Goal: Task Accomplishment & Management: Use online tool/utility

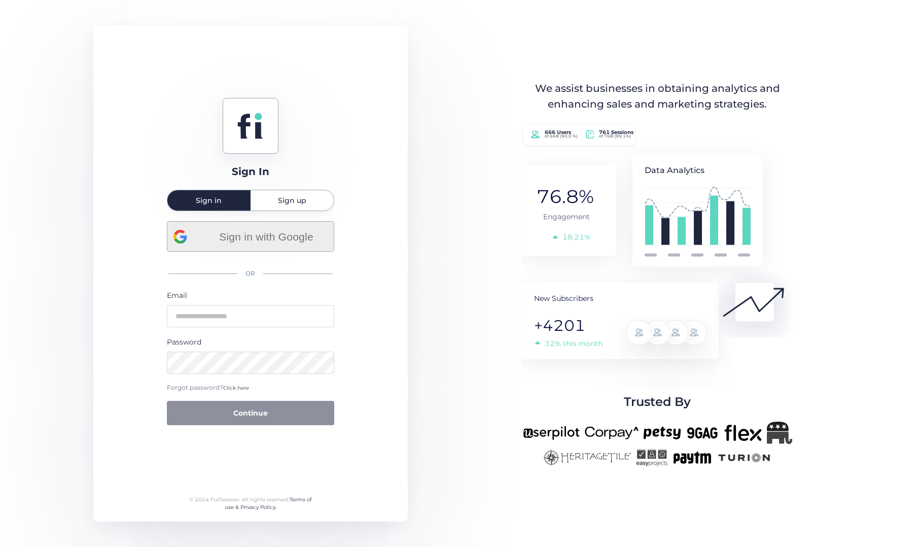
click at [267, 237] on span "Sign in with Google" at bounding box center [266, 236] width 122 height 17
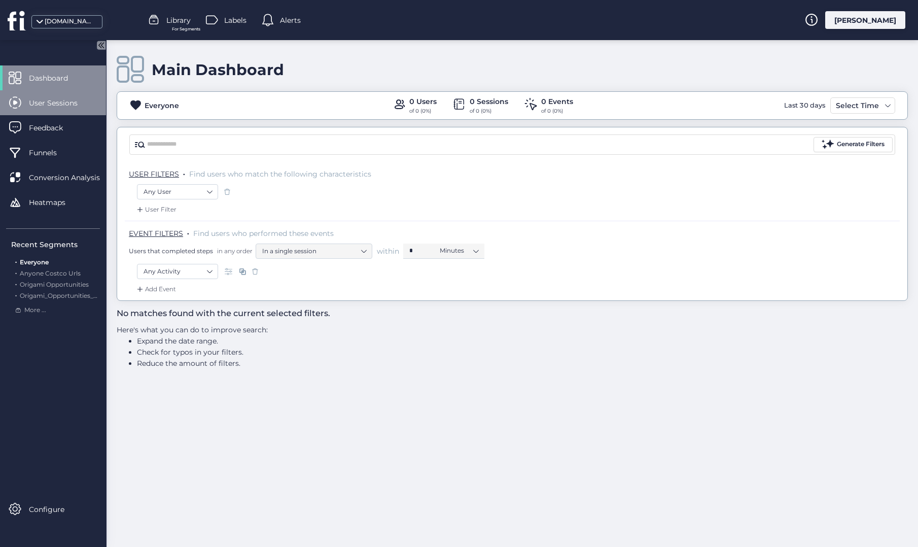
click at [58, 107] on span "User Sessions" at bounding box center [61, 102] width 64 height 11
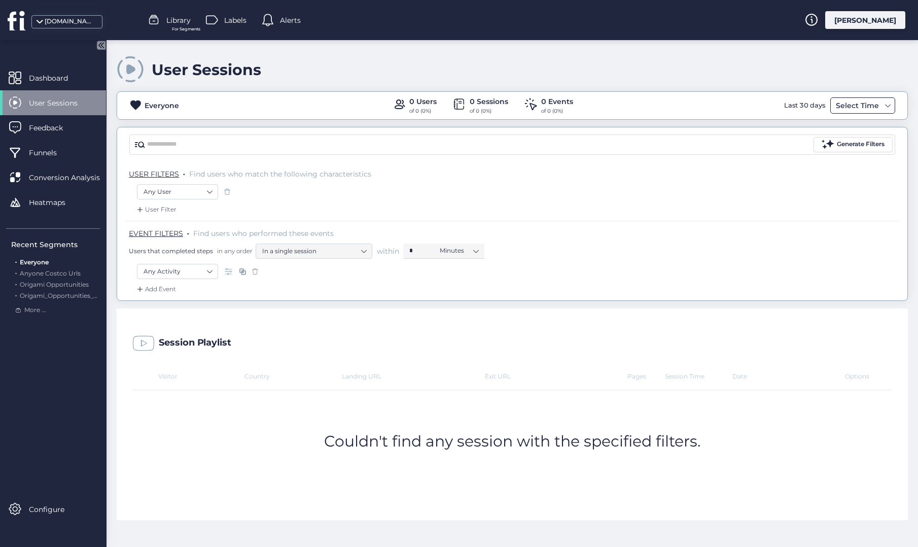
click at [852, 107] on div "Select Time" at bounding box center [857, 105] width 48 height 12
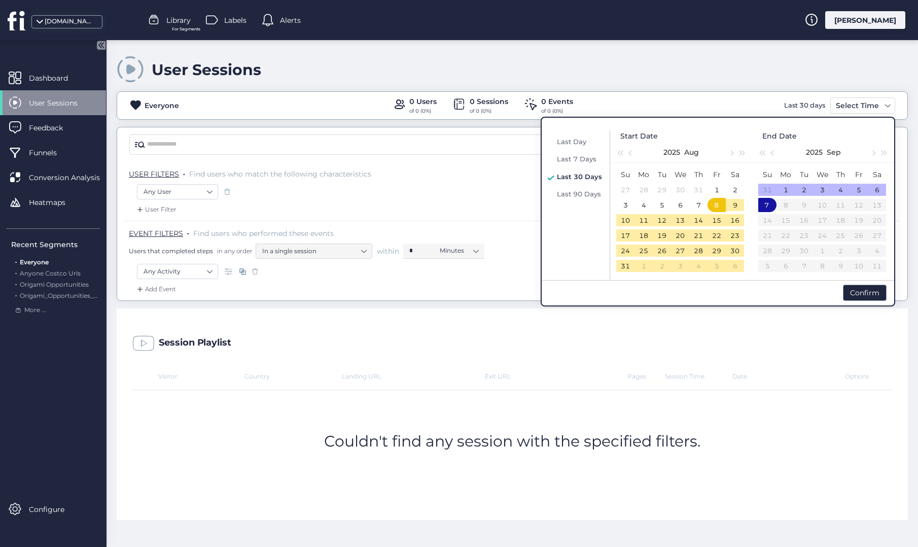
click at [582, 200] on div "Last Day Last 7 Days Last 30 Days Last 90 Days" at bounding box center [577, 205] width 66 height 150
click at [582, 196] on span "Last 90 Days" at bounding box center [579, 194] width 44 height 8
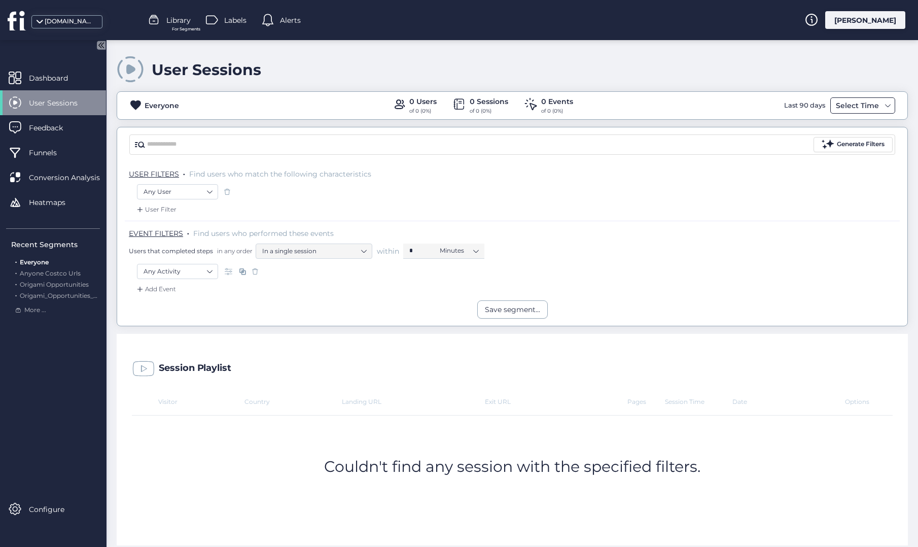
click at [851, 102] on div "Select Time" at bounding box center [857, 105] width 48 height 12
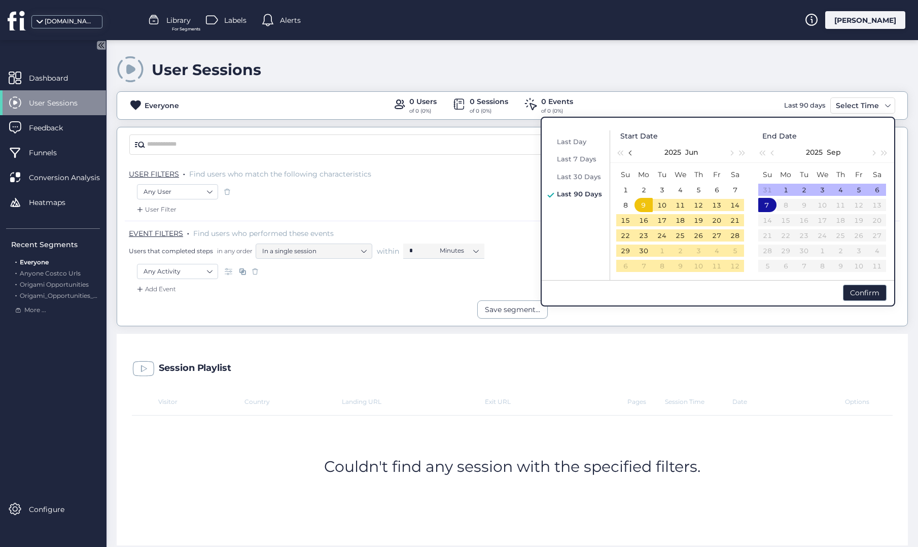
click at [631, 151] on span "button" at bounding box center [631, 152] width 5 height 5
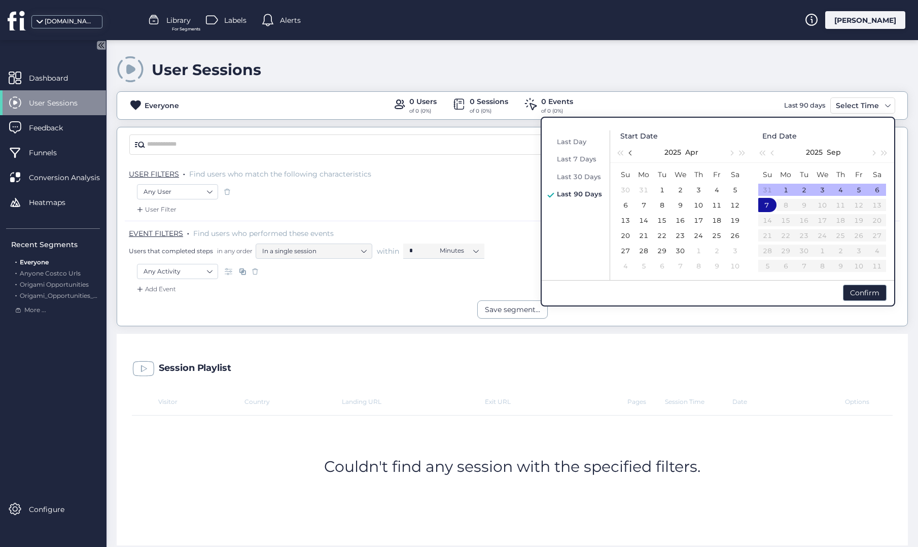
click at [631, 151] on span "button" at bounding box center [631, 152] width 5 height 5
click at [624, 194] on div "1" at bounding box center [625, 190] width 12 height 12
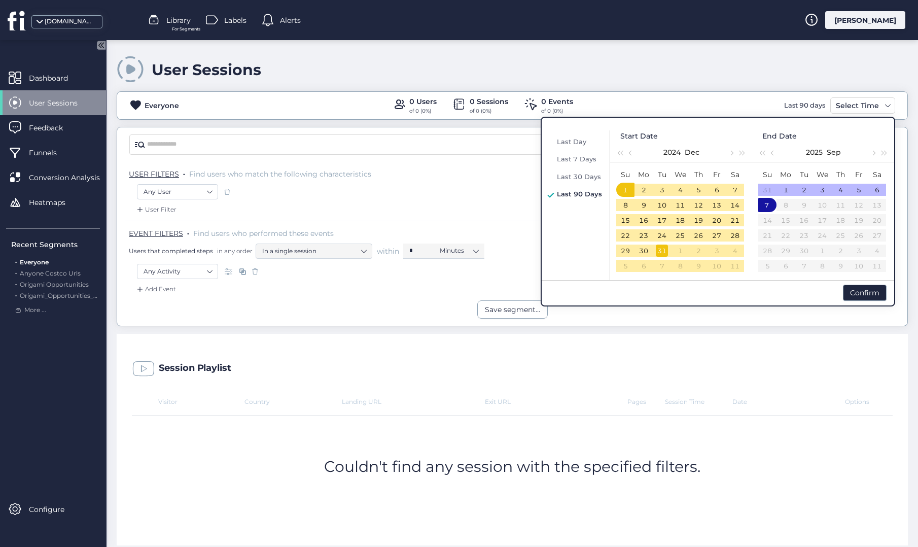
click at [664, 246] on div "31" at bounding box center [662, 250] width 12 height 12
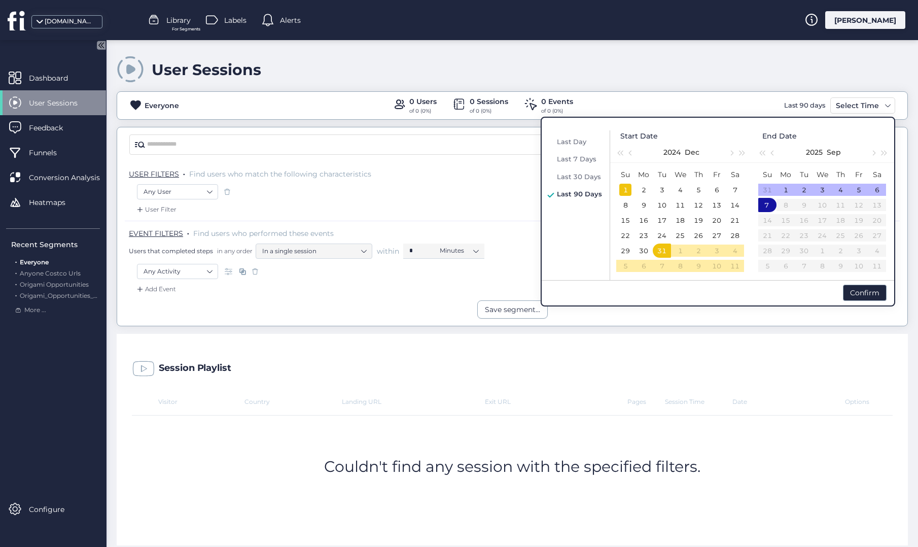
click at [628, 187] on div "1" at bounding box center [625, 190] width 12 height 12
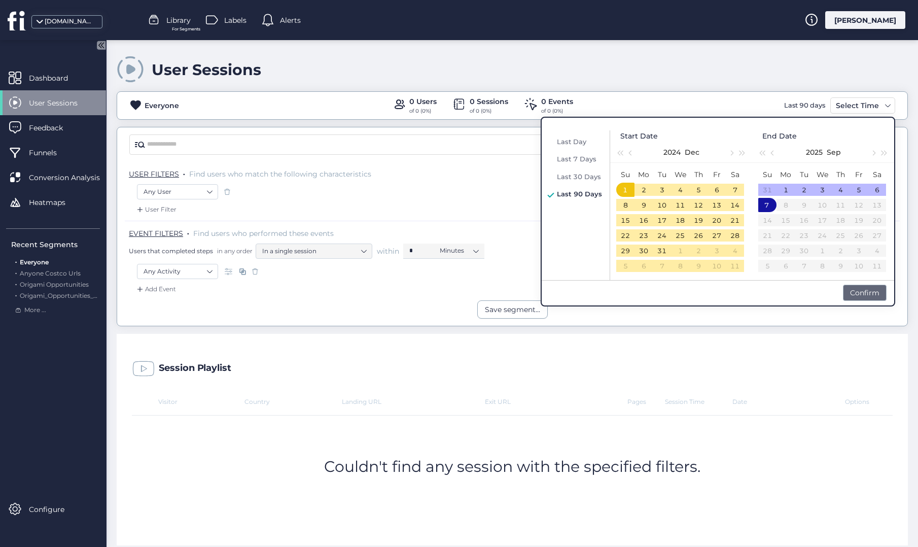
click at [870, 294] on div "Confirm" at bounding box center [865, 292] width 44 height 16
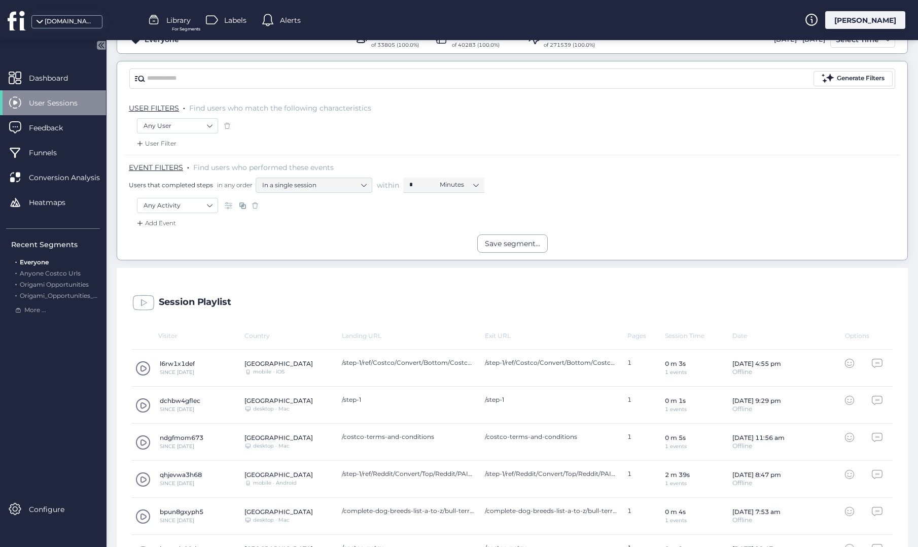
scroll to position [80, 0]
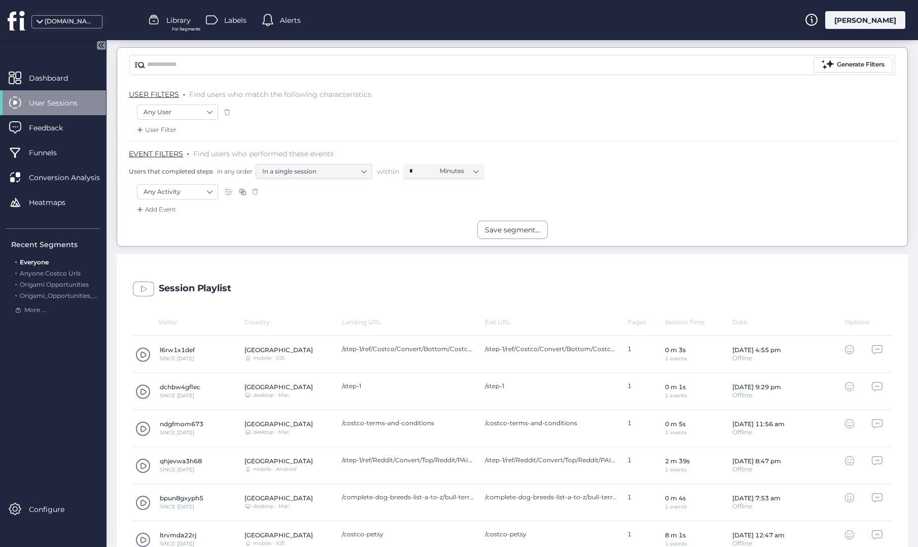
click at [146, 356] on span at bounding box center [142, 354] width 15 height 15
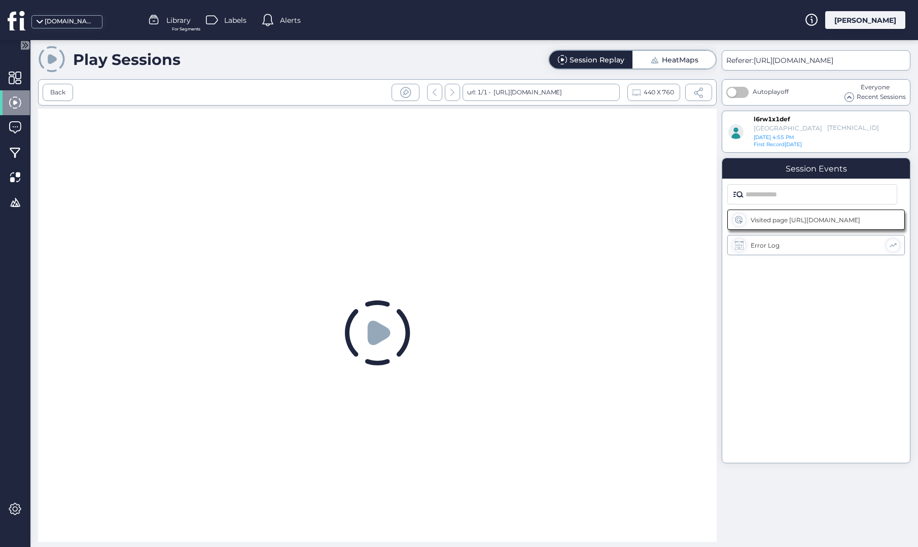
click at [698, 90] on span at bounding box center [698, 92] width 11 height 11
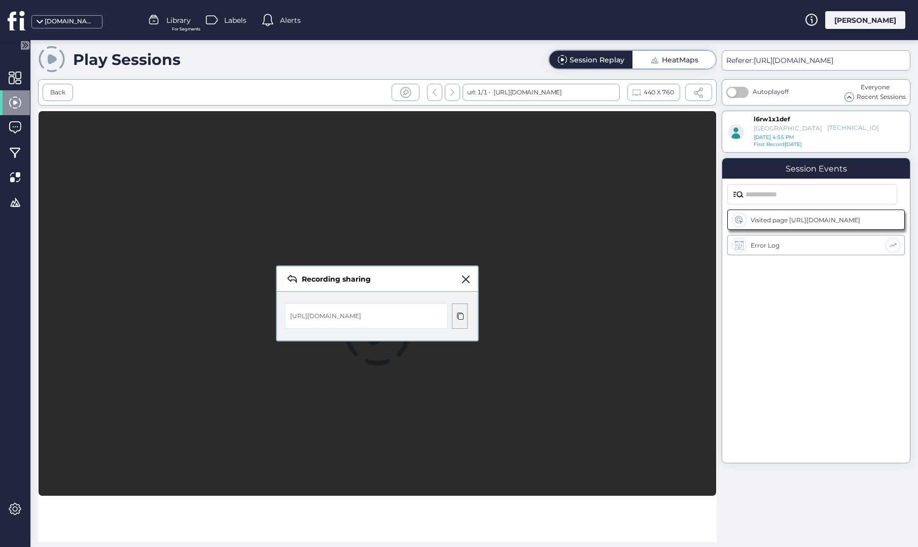
click at [459, 315] on span at bounding box center [460, 316] width 8 height 8
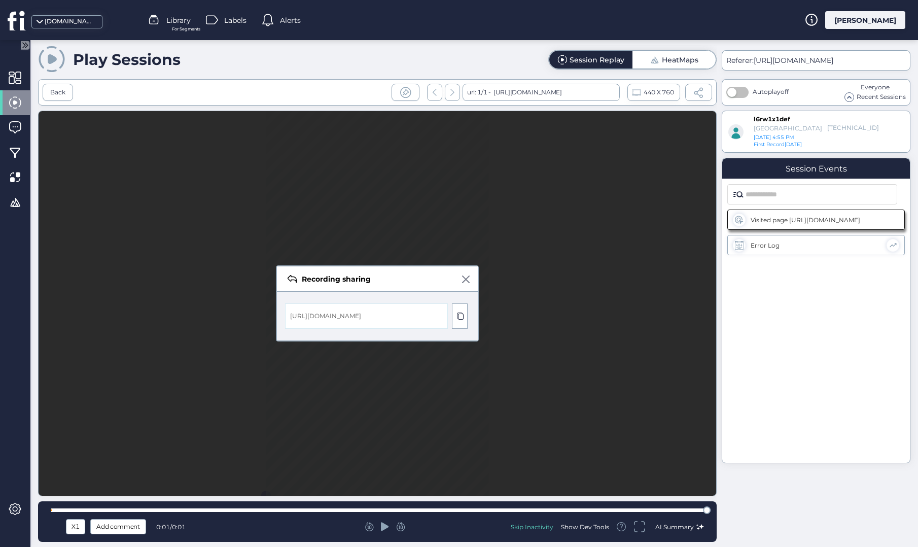
click at [467, 282] on span at bounding box center [466, 279] width 8 height 8
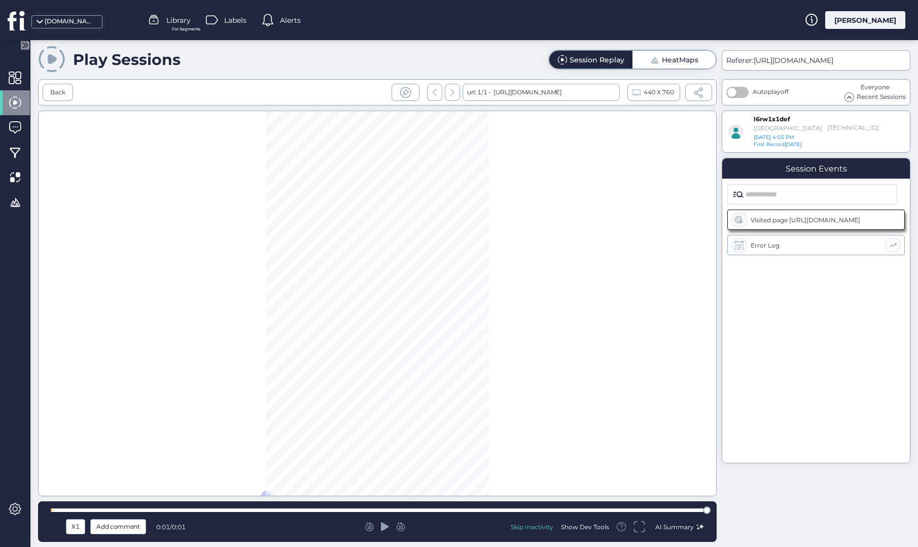
click at [676, 312] on div at bounding box center [377, 303] width 678 height 385
